Goal: Transaction & Acquisition: Purchase product/service

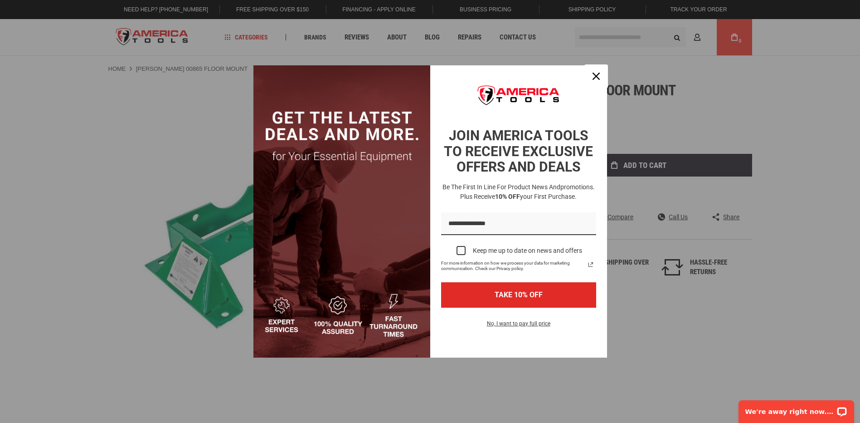
click at [594, 73] on icon "close icon" at bounding box center [596, 76] width 7 height 7
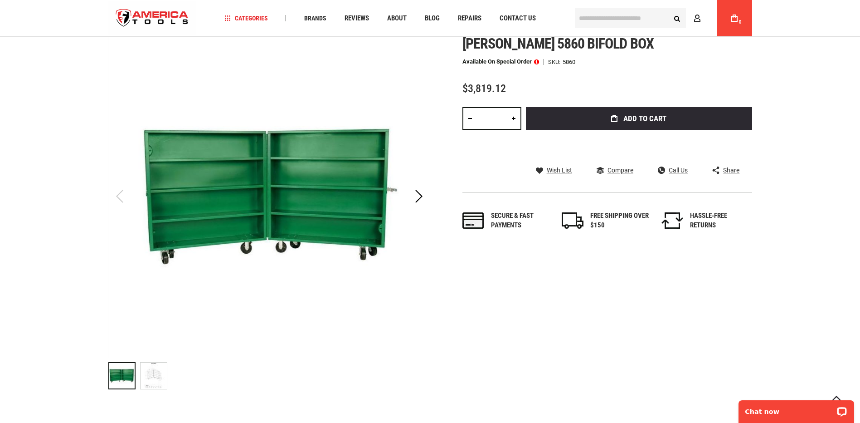
scroll to position [91, 0]
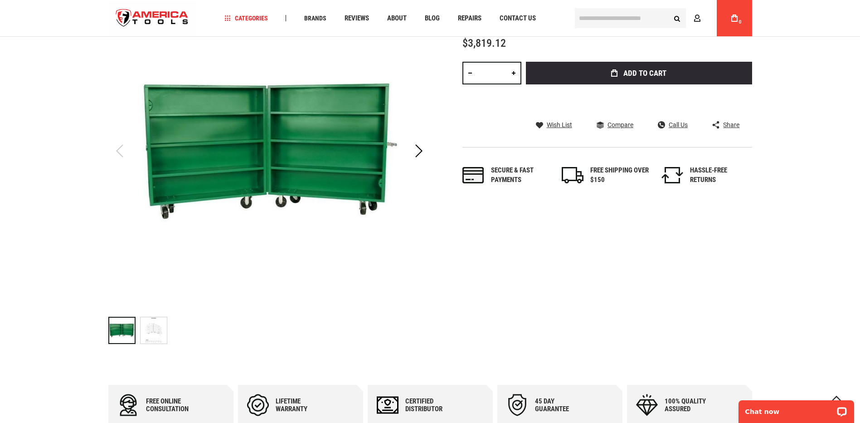
click at [152, 328] on img "GREENLEE 5860 BIFOLD BOX" at bounding box center [154, 330] width 26 height 26
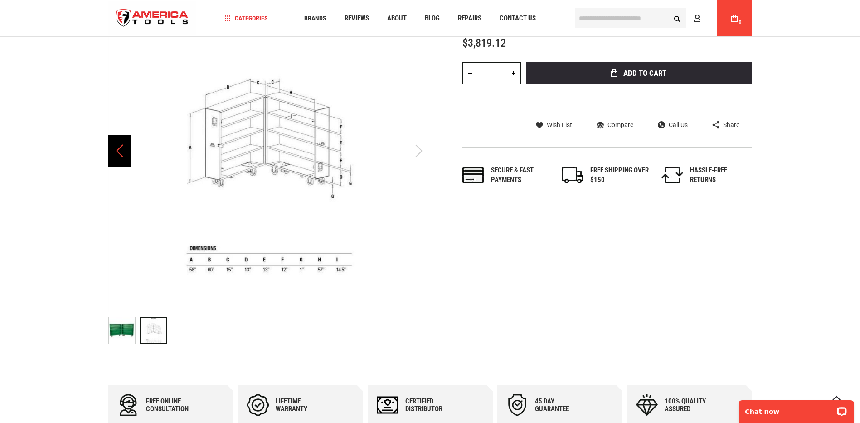
click at [122, 154] on div "Previous" at bounding box center [119, 151] width 23 height 32
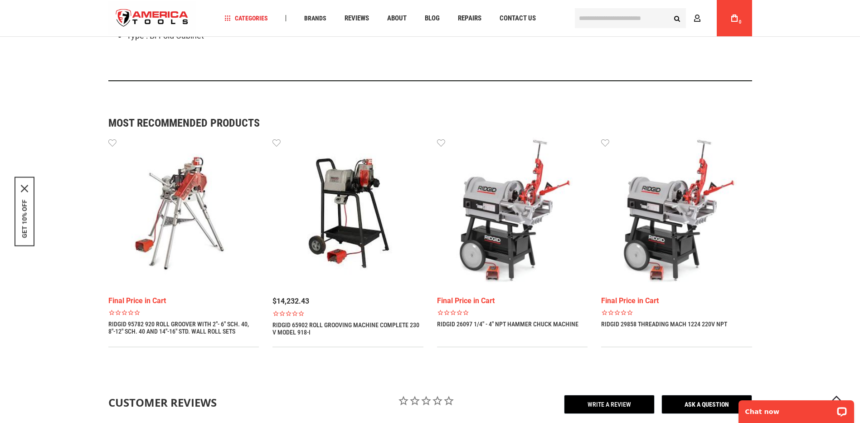
scroll to position [635, 0]
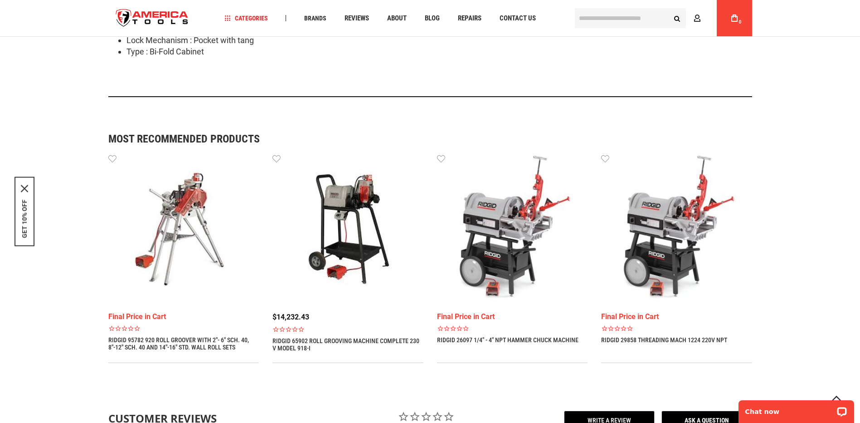
click at [499, 233] on img at bounding box center [512, 228] width 151 height 151
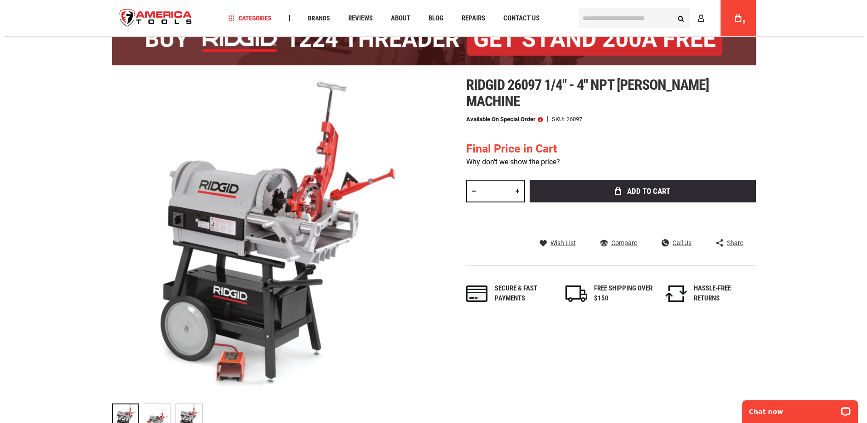
scroll to position [45, 0]
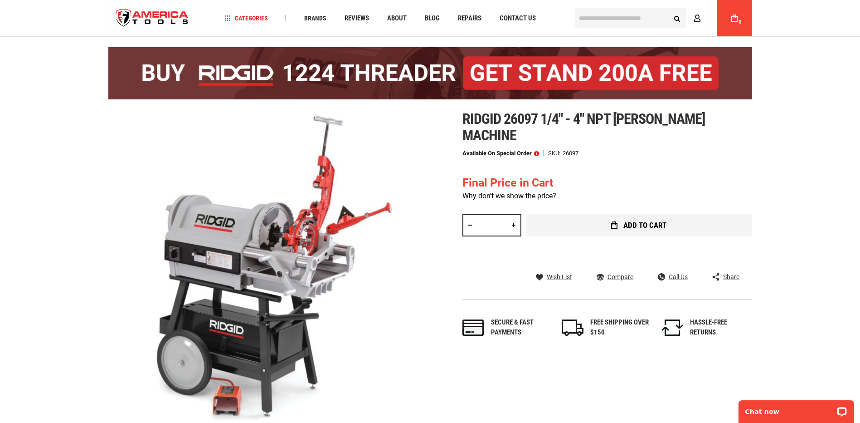
click at [620, 230] on button "Add to Cart" at bounding box center [639, 225] width 226 height 23
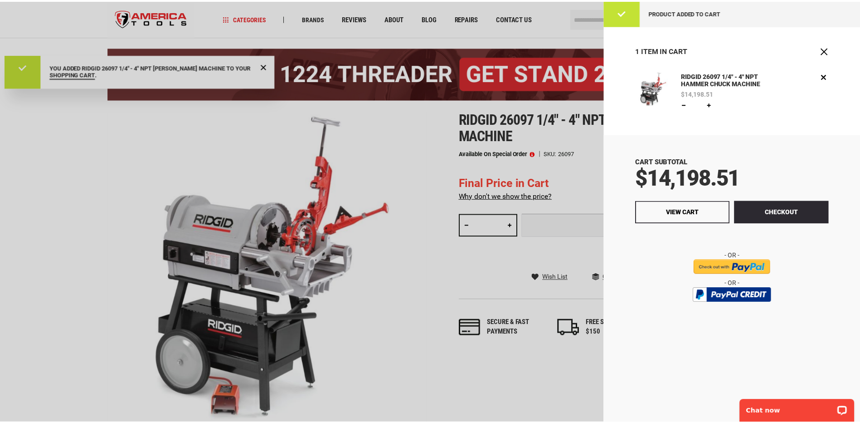
scroll to position [0, 0]
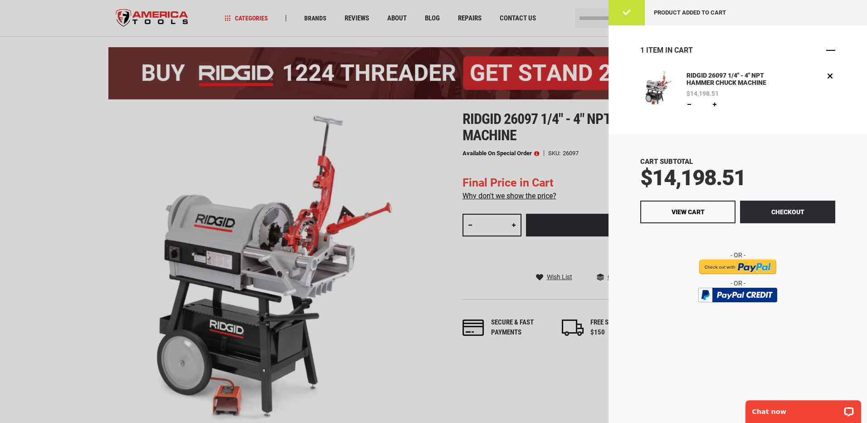
click at [833, 50] on span "Close" at bounding box center [830, 50] width 9 height 9
